Goal: Obtain resource: Obtain resource

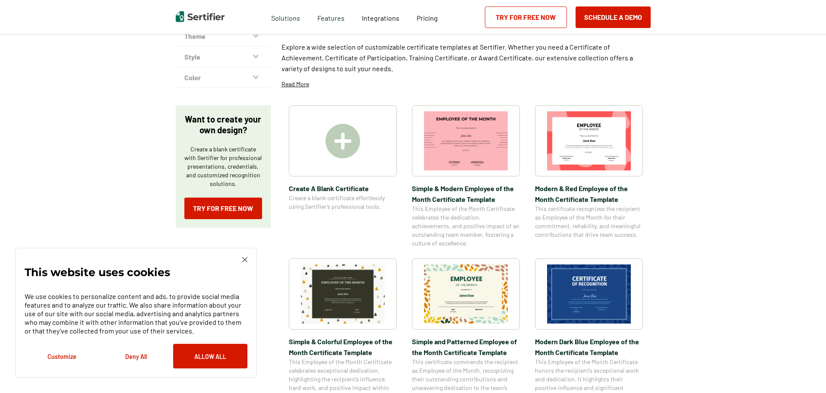
scroll to position [86, 0]
click at [592, 288] on img at bounding box center [589, 293] width 84 height 59
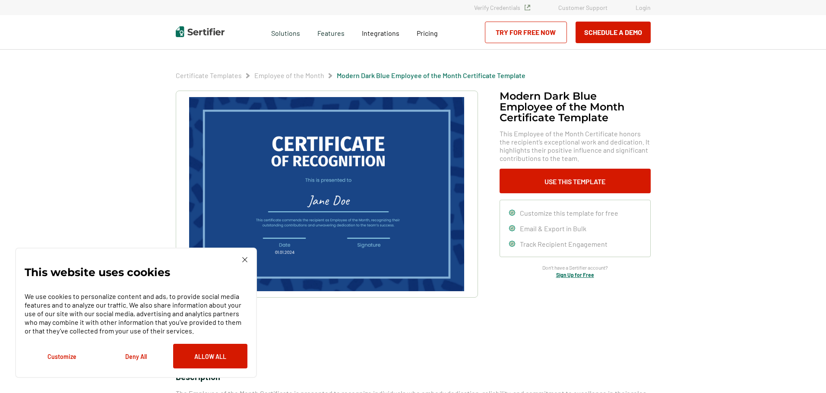
click at [244, 253] on div "This website uses cookies We use cookies to personalize content and ads, to pro…" at bounding box center [136, 313] width 242 height 130
click at [243, 260] on img at bounding box center [244, 259] width 5 height 5
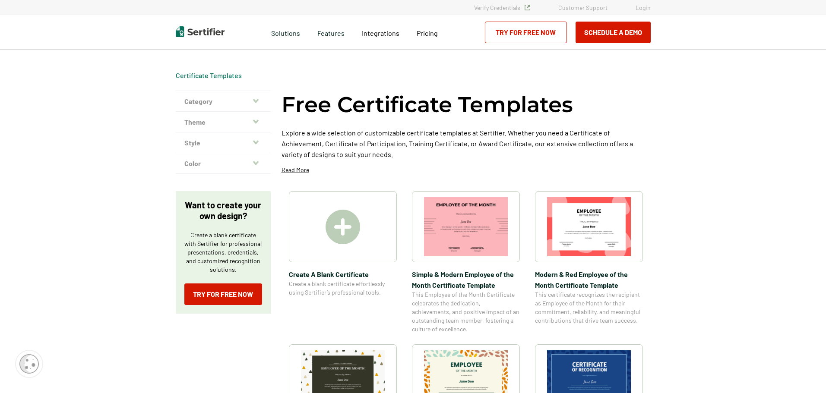
click at [580, 222] on img at bounding box center [589, 226] width 84 height 59
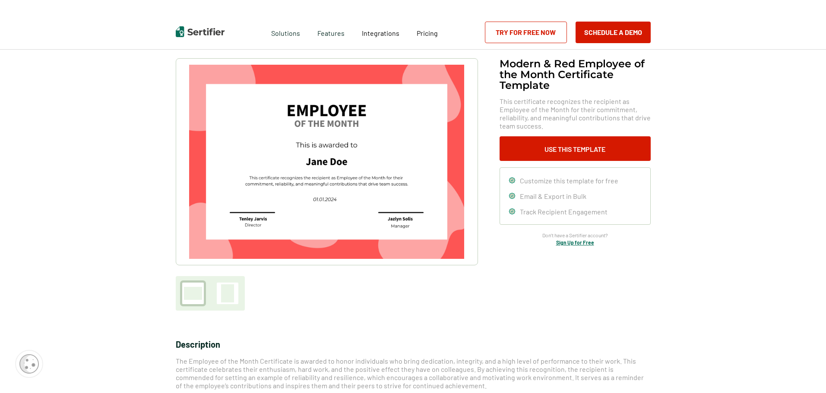
scroll to position [86, 0]
